Goal: Complete application form

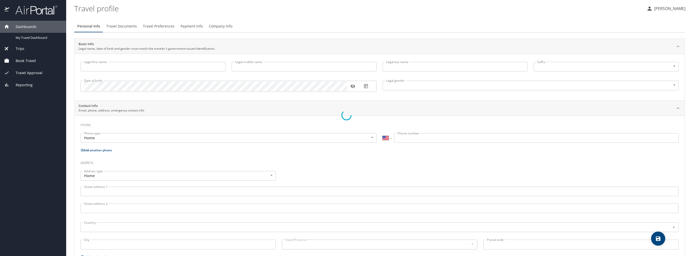
select select "US"
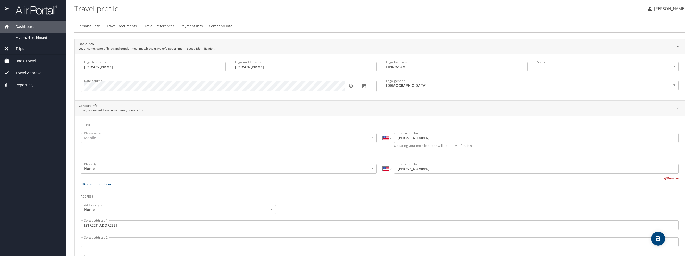
type input "[PERSON_NAME]"
type input "LINNBAUM"
type input "[DEMOGRAPHIC_DATA]"
type input "[PERSON_NAME]"
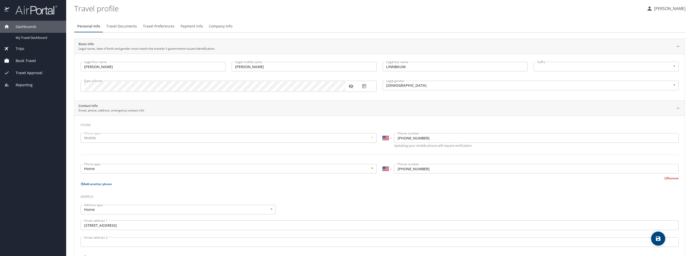
type input "LINNBAUM"
type input "[PHONE_NUMBER]"
type input "[EMAIL_ADDRESS][DOMAIN_NAME]"
type input "[GEOGRAPHIC_DATA]"
type input "[US_STATE]"
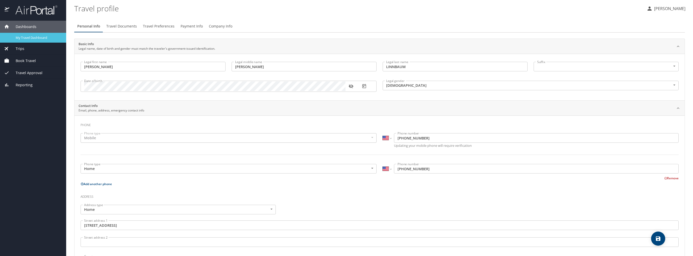
click at [28, 37] on span "My Travel Dashboard" at bounding box center [38, 37] width 44 height 5
